Goal: Information Seeking & Learning: Understand process/instructions

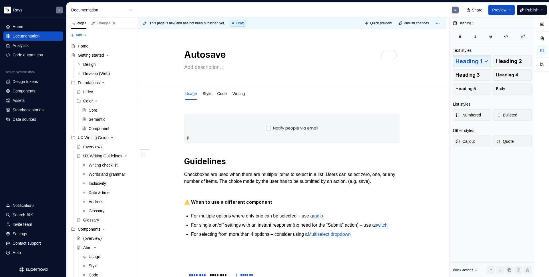
scroll to position [211, 0]
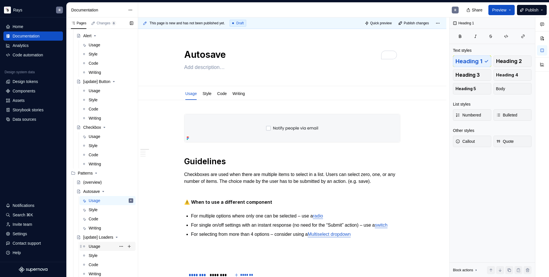
click at [93, 245] on div "Usage" at bounding box center [94, 246] width 11 height 6
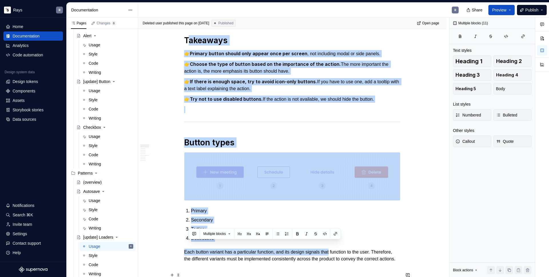
scroll to position [169, 0]
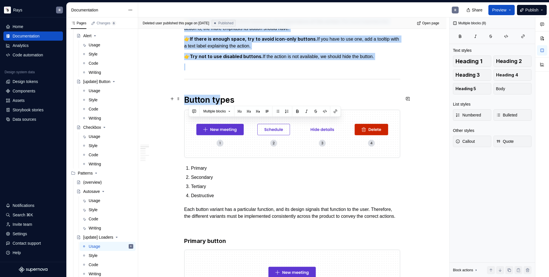
drag, startPoint x: 274, startPoint y: 195, endPoint x: 221, endPoint y: 98, distance: 110.1
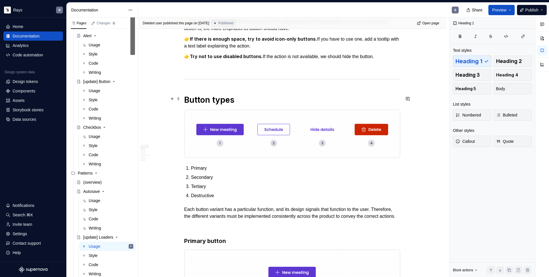
click at [225, 95] on h1 "Button types" at bounding box center [292, 100] width 216 height 10
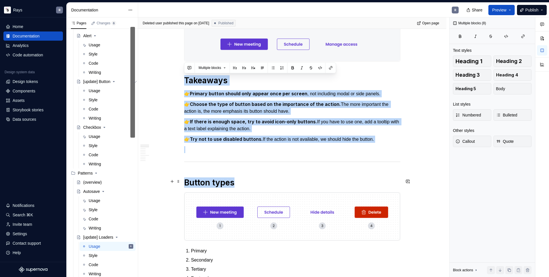
drag, startPoint x: 186, startPoint y: 77, endPoint x: 242, endPoint y: 182, distance: 119.1
copy div "Takeaways 👉 Primary button should only appear once per screen , not including m…"
click at [92, 200] on div "Usage" at bounding box center [94, 200] width 11 height 6
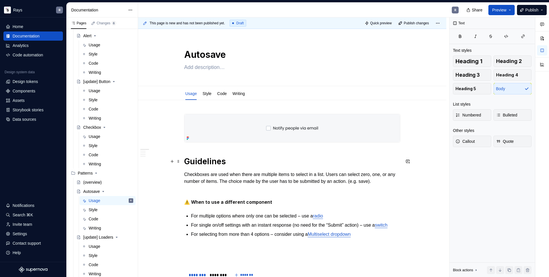
click at [185, 159] on h1 "Guidelines" at bounding box center [292, 161] width 216 height 10
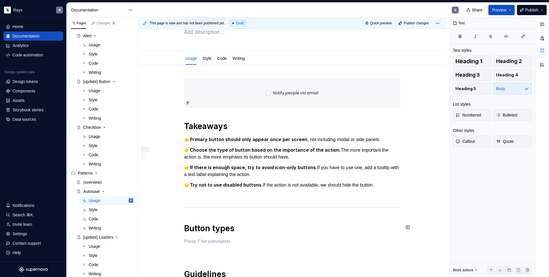
scroll to position [97, 0]
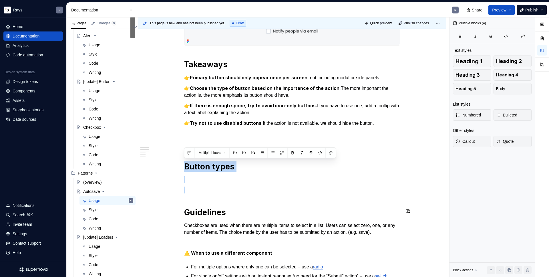
drag, startPoint x: 186, startPoint y: 165, endPoint x: 240, endPoint y: 197, distance: 62.8
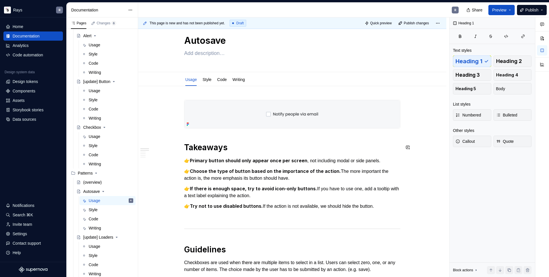
scroll to position [10, 0]
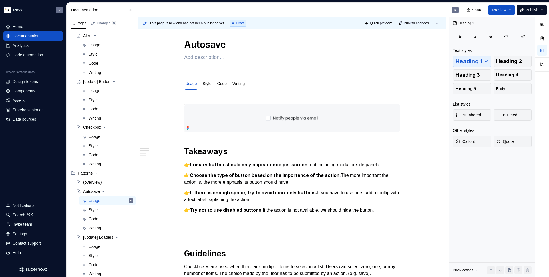
type textarea "*"
